Goal: Find specific page/section: Find specific page/section

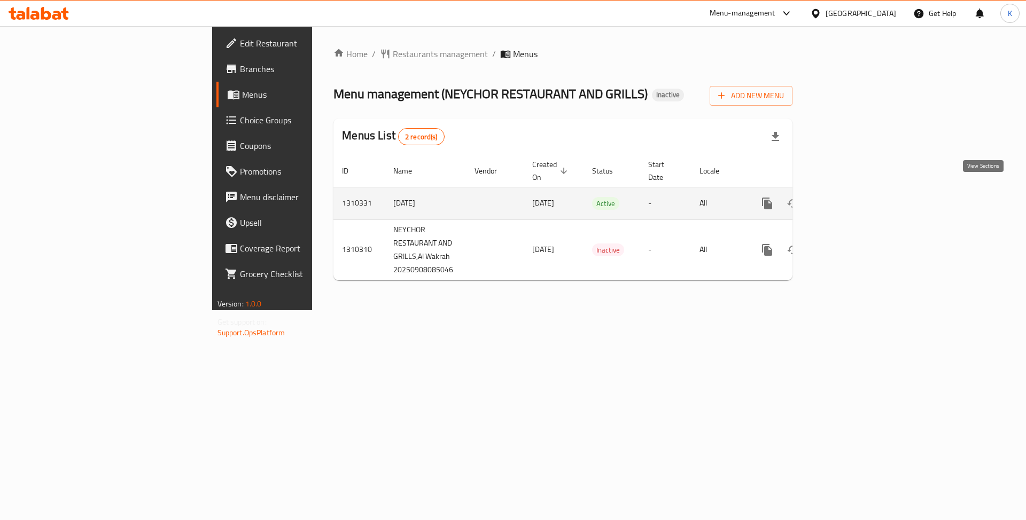
click at [850, 197] on icon "enhanced table" at bounding box center [844, 203] width 13 height 13
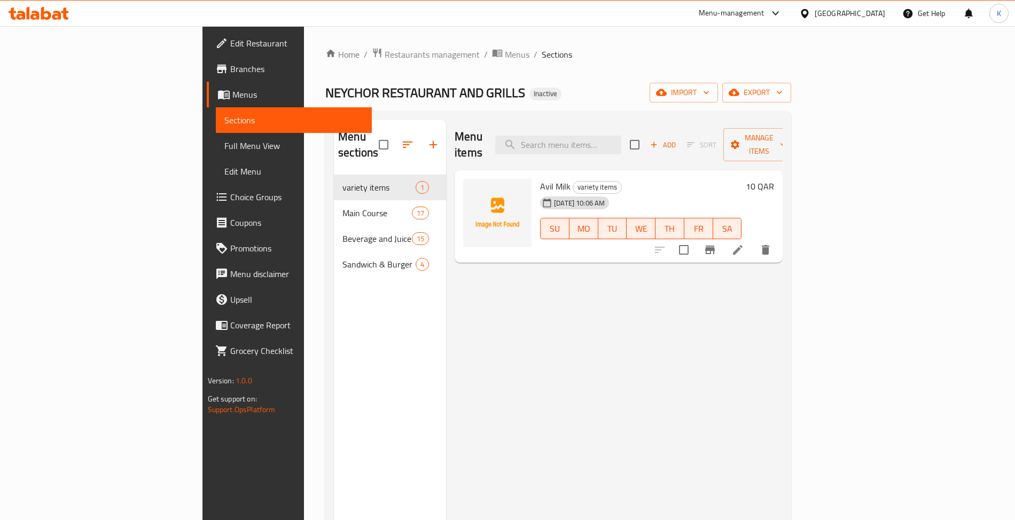
click at [230, 66] on span "Branches" at bounding box center [296, 69] width 133 height 13
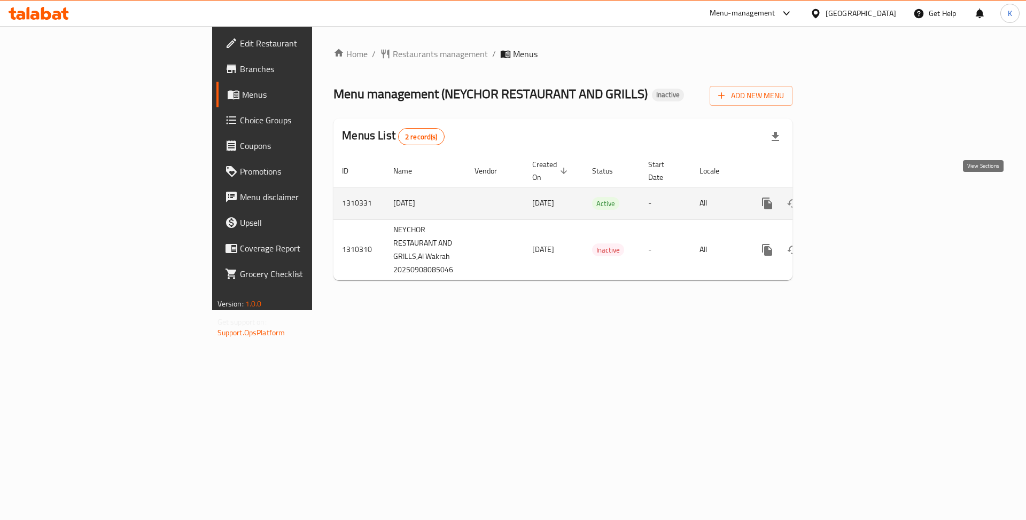
click at [850, 197] on icon "enhanced table" at bounding box center [844, 203] width 13 height 13
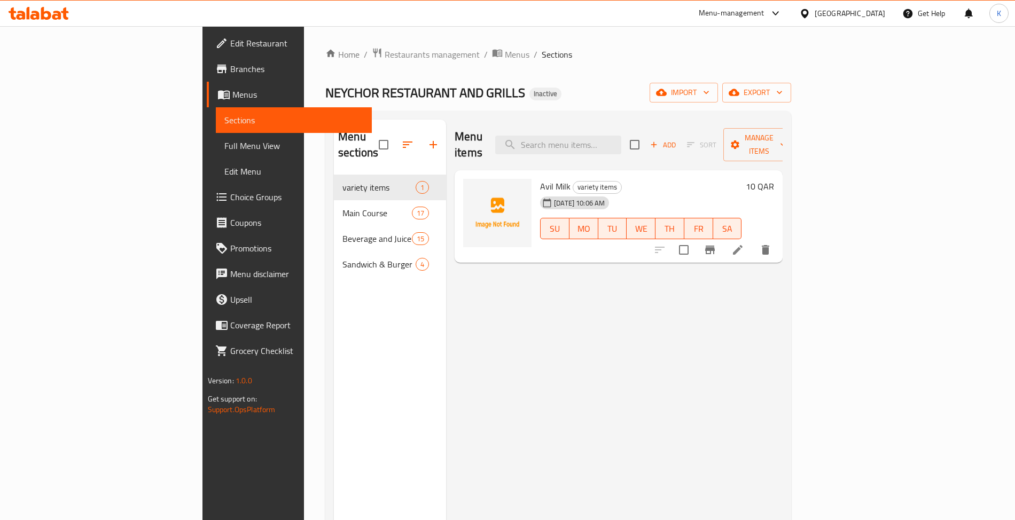
click at [230, 44] on span "Edit Restaurant" at bounding box center [296, 43] width 133 height 13
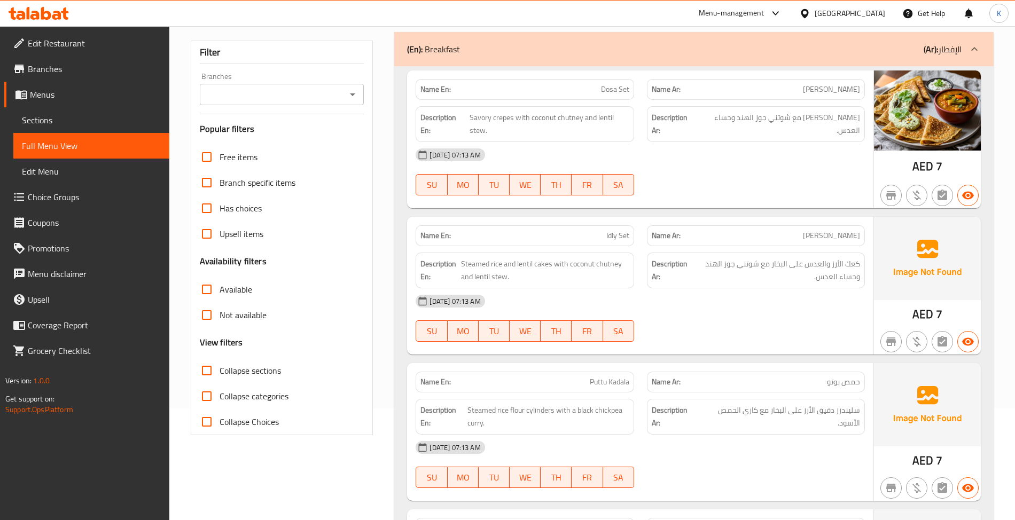
scroll to position [166, 0]
